Goal: Task Accomplishment & Management: Manage account settings

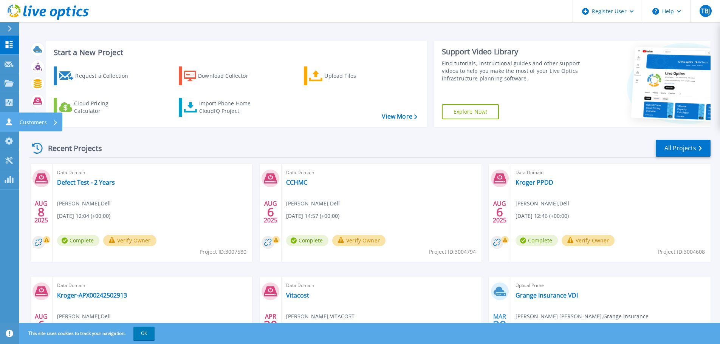
click at [29, 123] on p "Customers" at bounding box center [33, 123] width 27 height 20
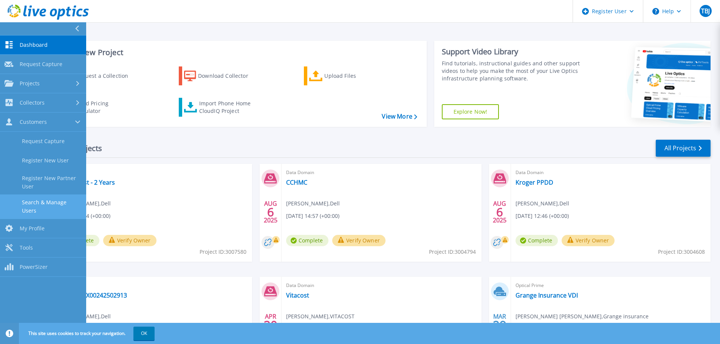
click at [51, 201] on link "Search & Manage Users" at bounding box center [43, 207] width 86 height 24
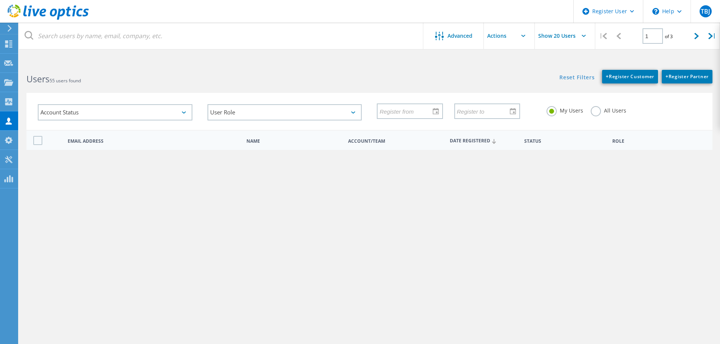
click at [117, 164] on link "[PERSON_NAME][EMAIL_ADDRESS][PERSON_NAME][DOMAIN_NAME]" at bounding box center [154, 164] width 172 height 12
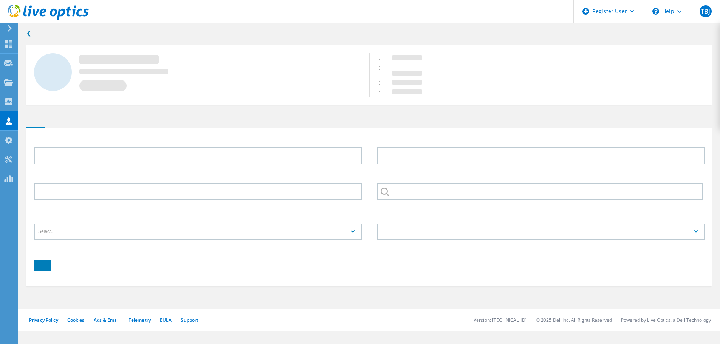
type input "[PERSON_NAME]"
type input "Amenell"
type input "Kroger"
type input "English"
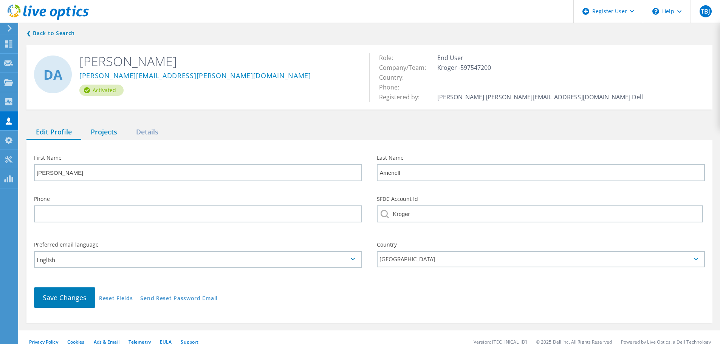
click at [112, 130] on div "Projects" at bounding box center [103, 133] width 45 height 16
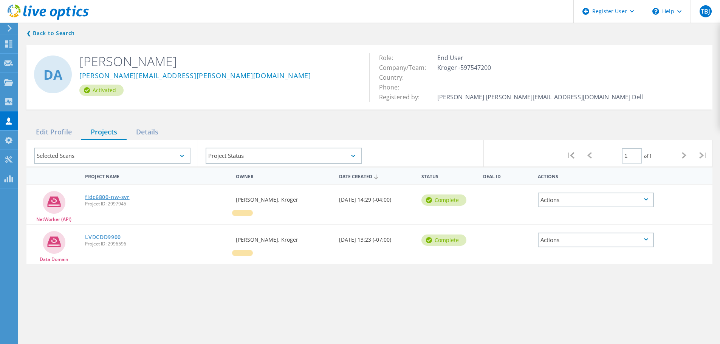
click at [116, 199] on link "fldc6800-nw-svr" at bounding box center [107, 197] width 45 height 5
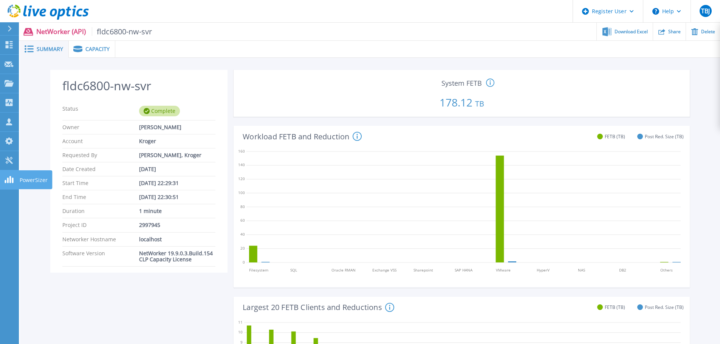
click at [32, 180] on p "PowerSizer" at bounding box center [34, 181] width 28 height 20
